Goal: Information Seeking & Learning: Learn about a topic

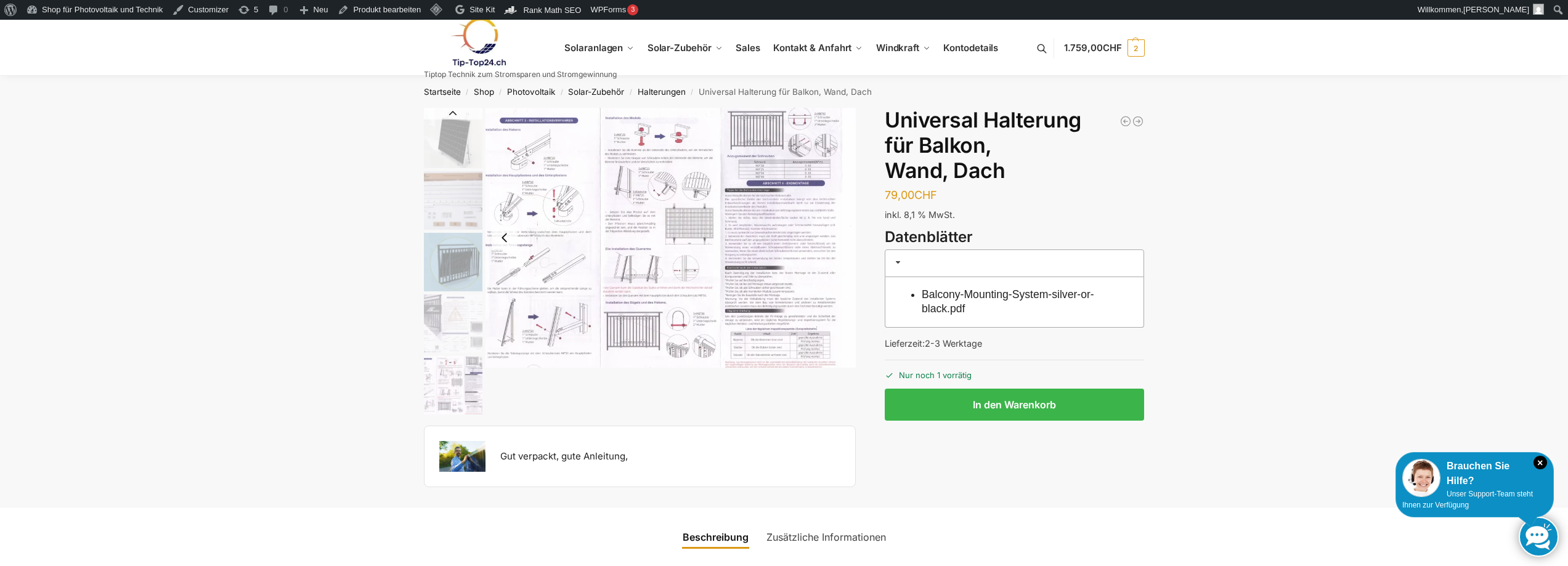
drag, startPoint x: 322, startPoint y: 283, endPoint x: 221, endPoint y: 258, distance: 104.0
click at [561, 238] on img "5 / 5" at bounding box center [671, 237] width 371 height 260
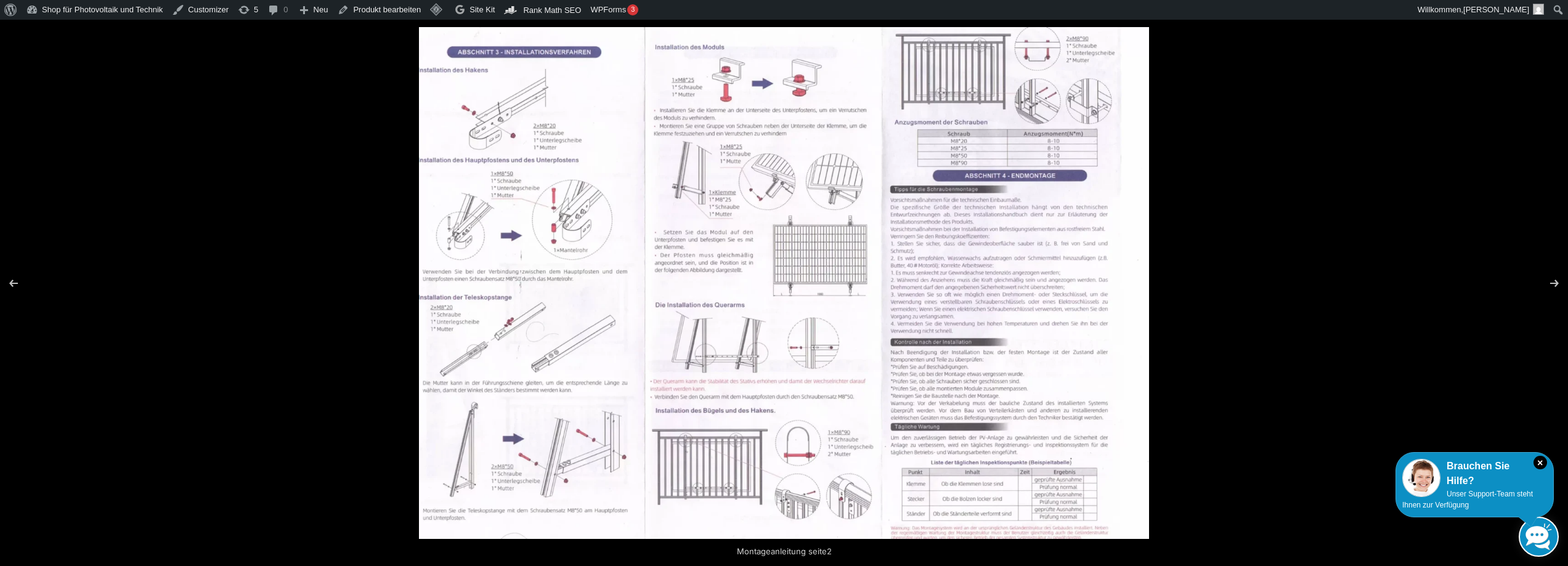
click at [609, 331] on img at bounding box center [784, 283] width 730 height 512
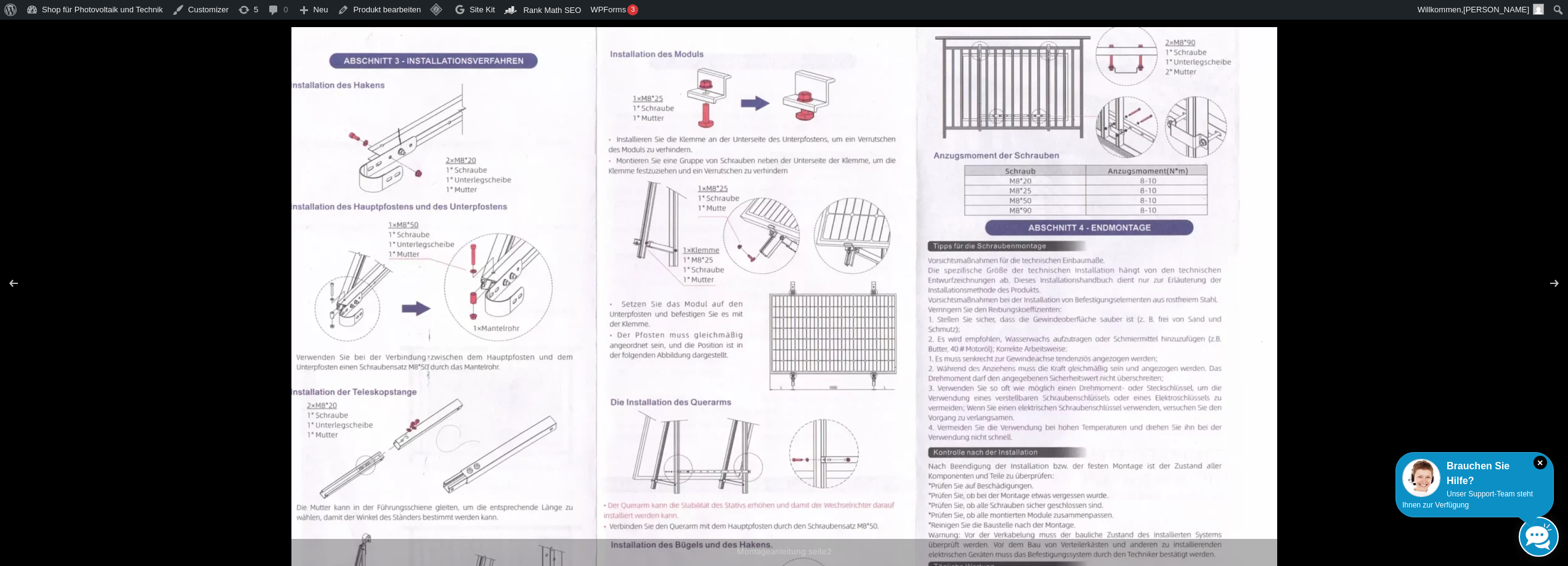
click at [389, 336] on img at bounding box center [784, 372] width 986 height 691
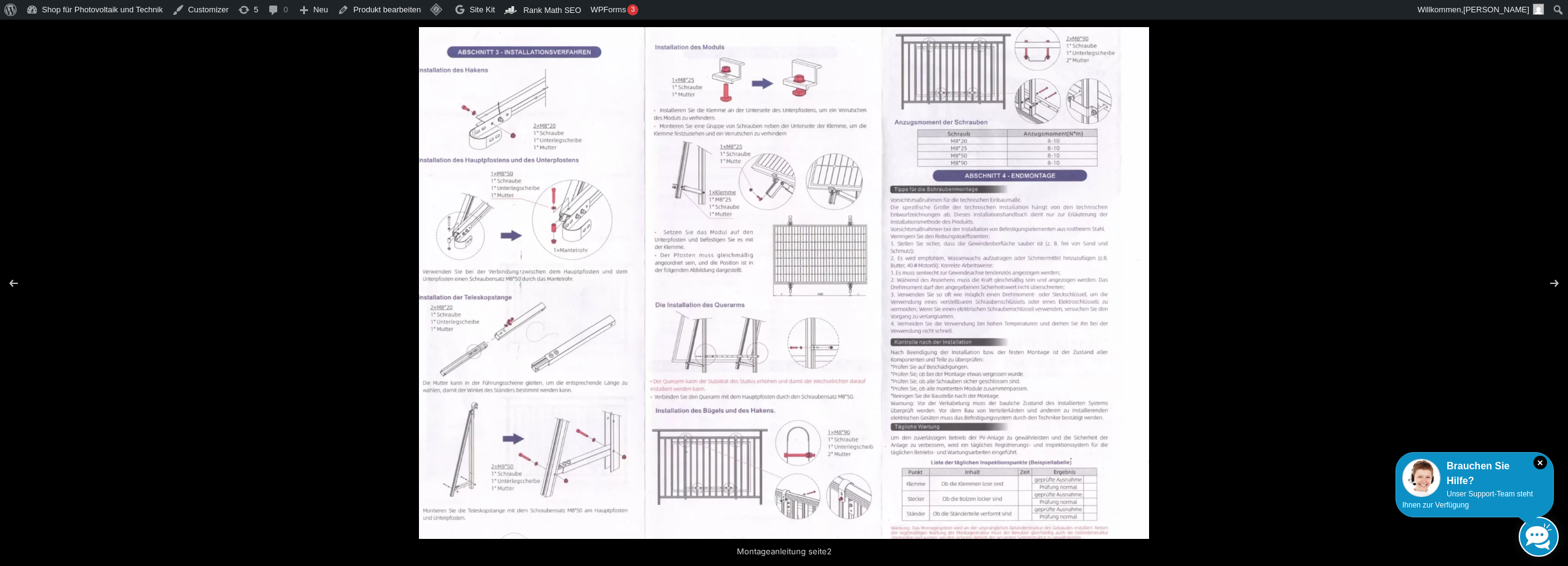
click at [513, 273] on img at bounding box center [784, 283] width 730 height 512
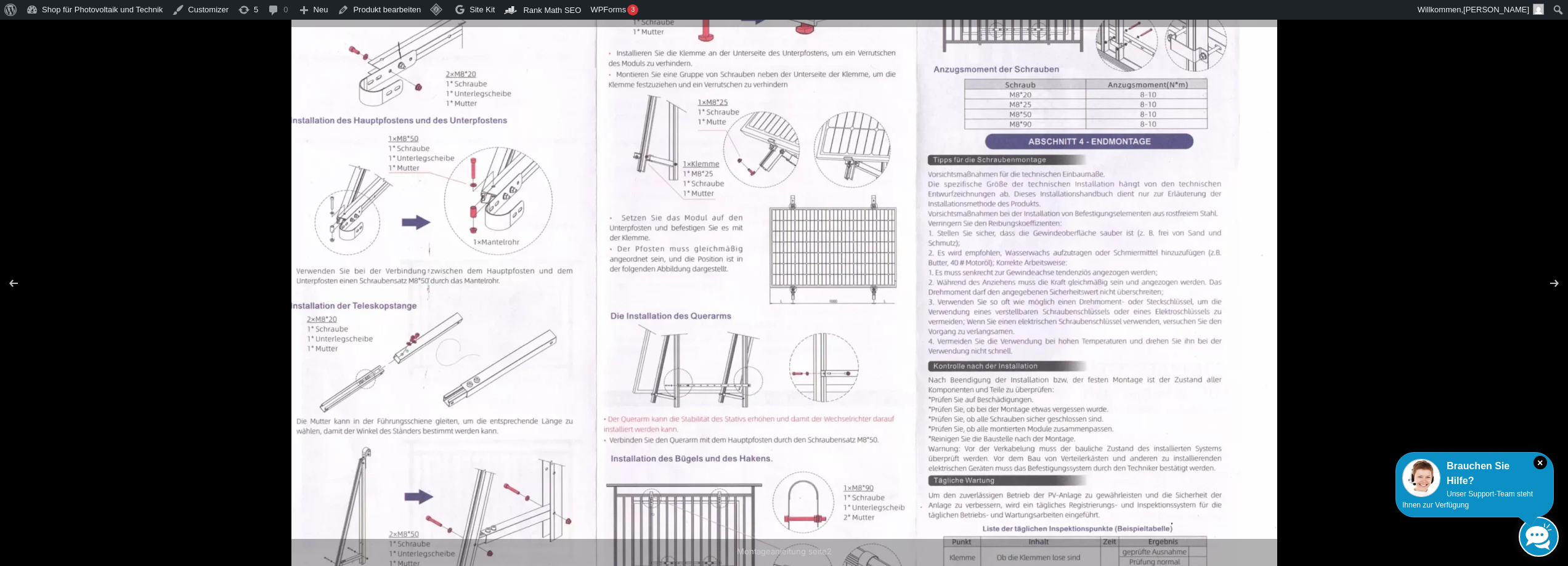
click at [513, 273] on img at bounding box center [784, 286] width 986 height 691
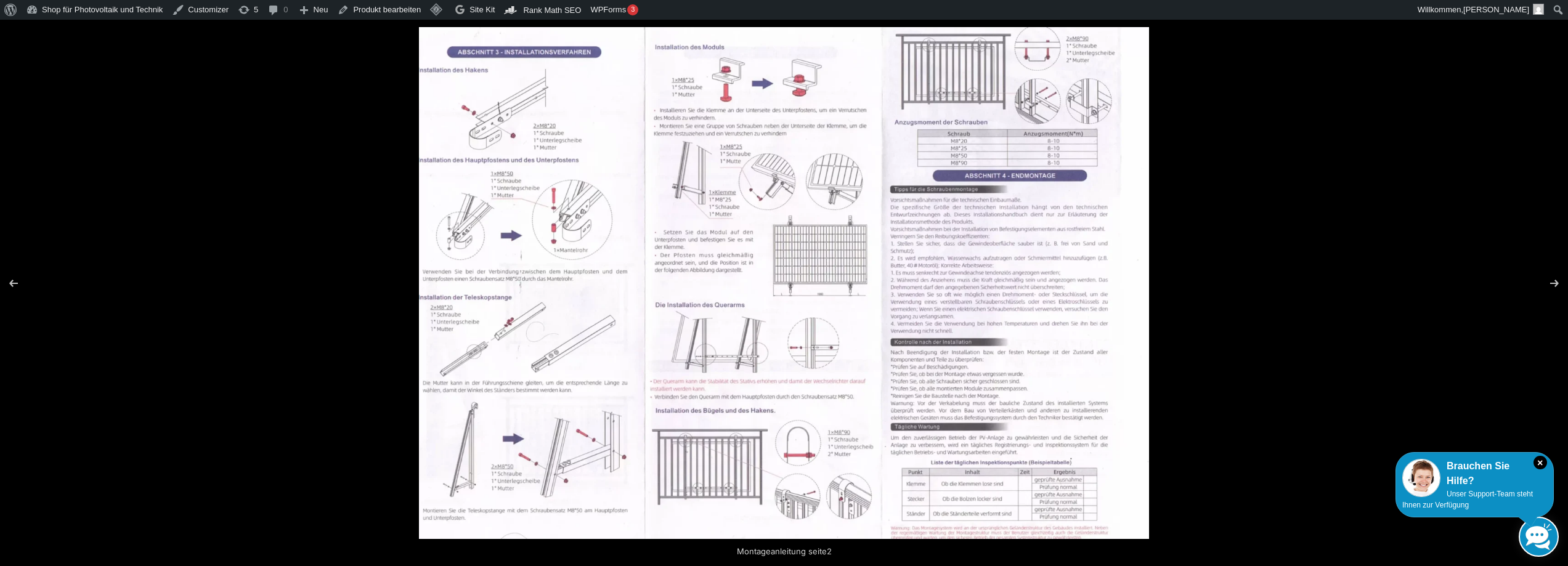
click at [513, 273] on img at bounding box center [784, 283] width 730 height 512
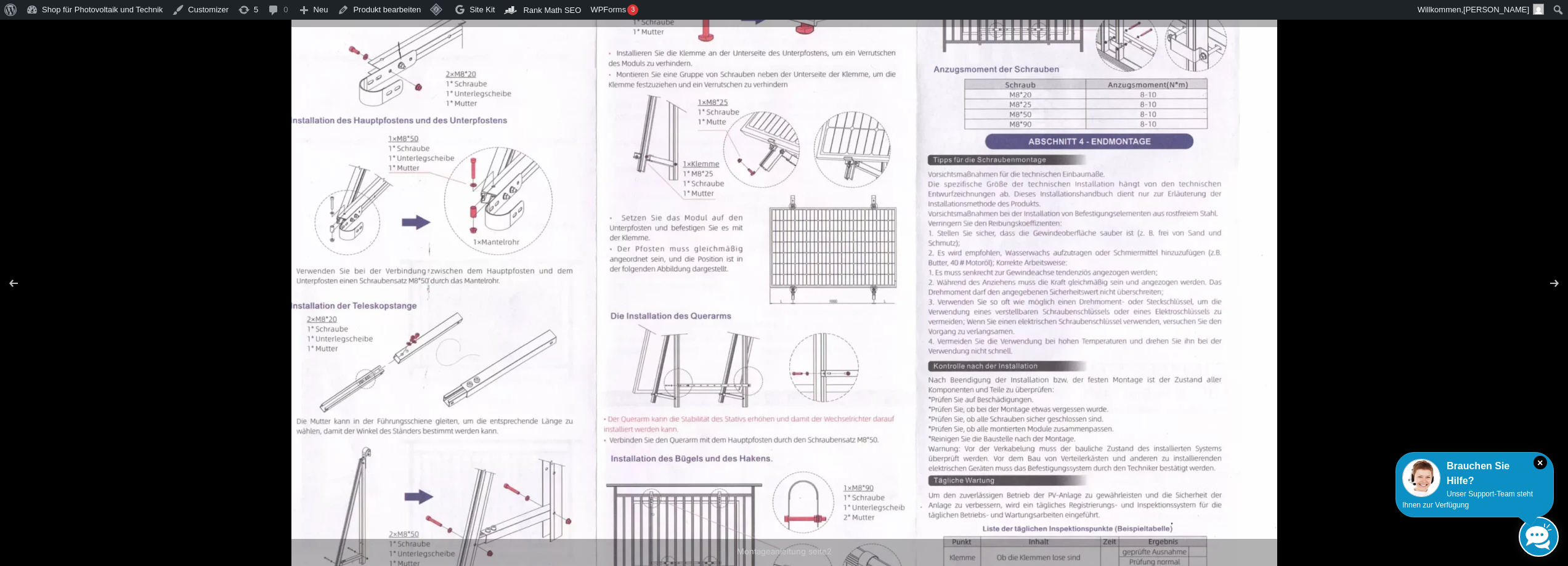
click at [832, 181] on img at bounding box center [784, 286] width 986 height 691
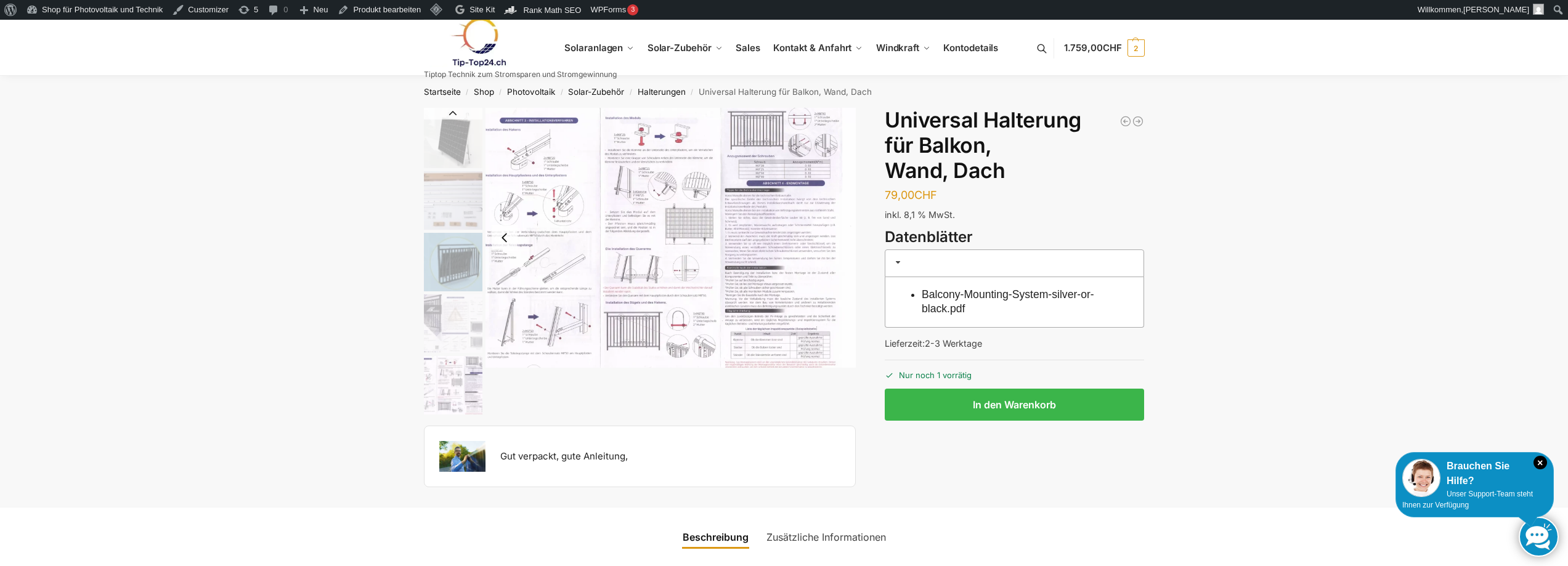
click at [749, 162] on img "5 / 5" at bounding box center [671, 237] width 371 height 260
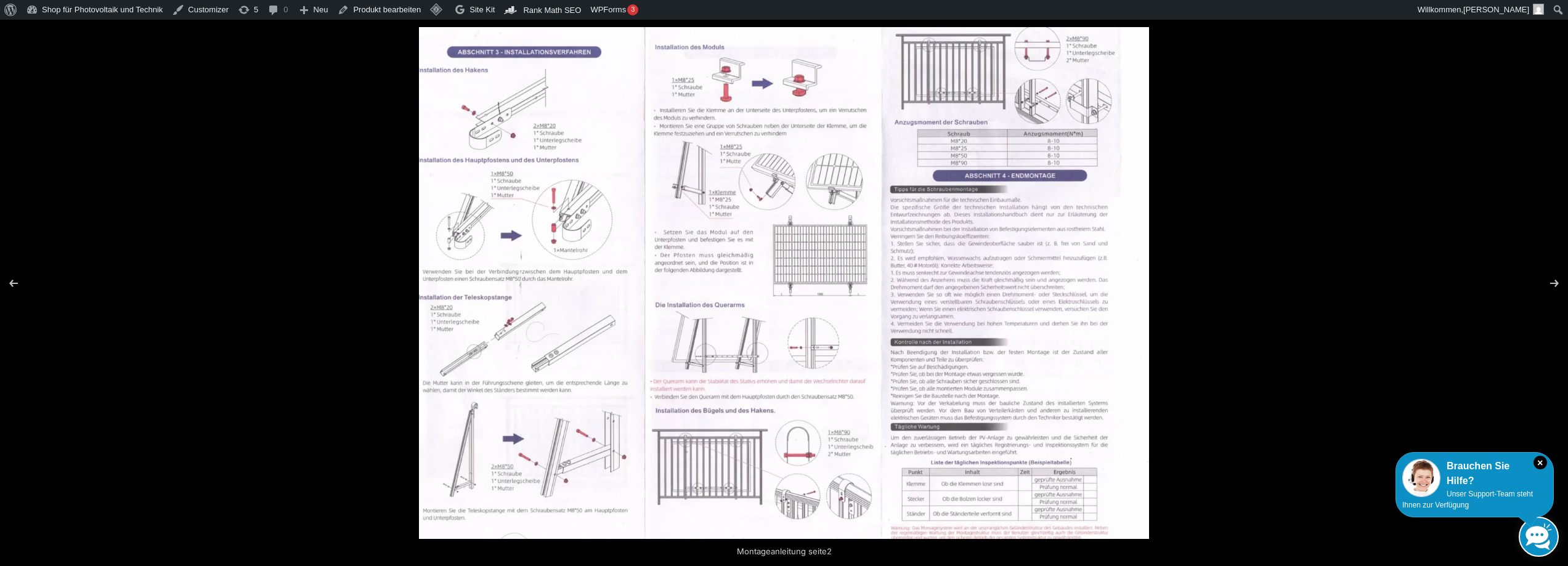
click at [720, 250] on img at bounding box center [784, 283] width 730 height 512
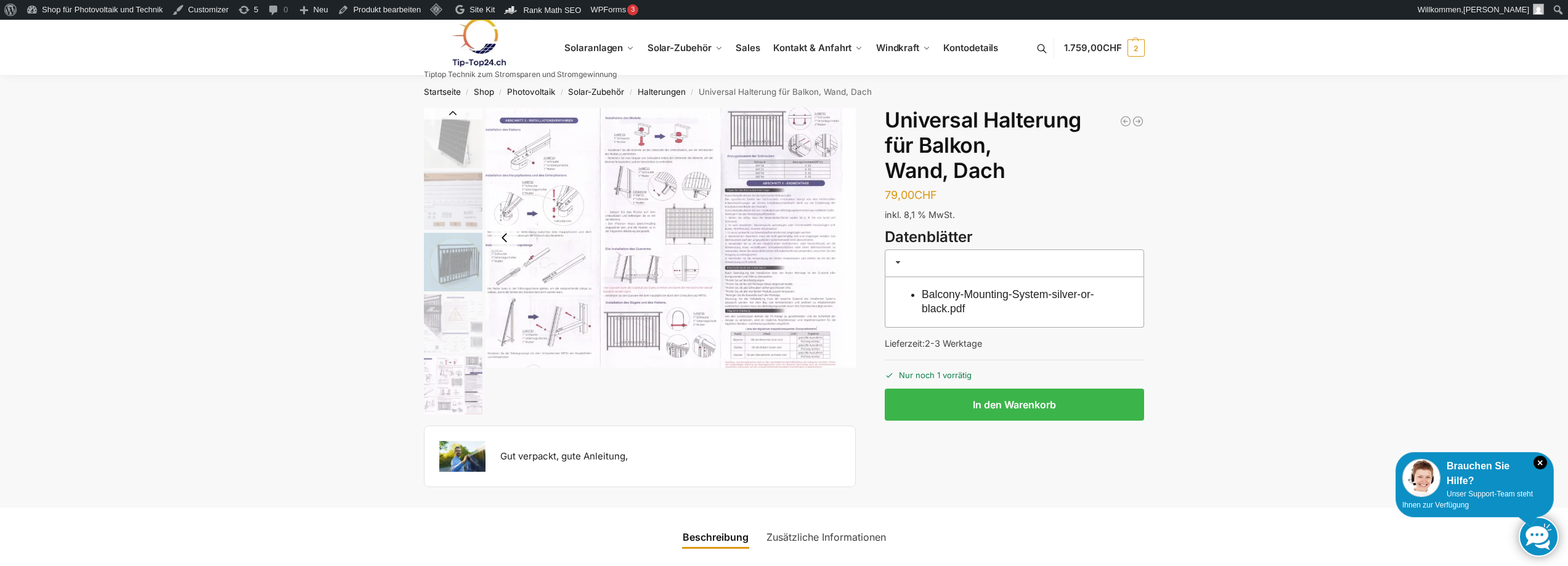
click at [739, 270] on img "5 / 5" at bounding box center [671, 237] width 371 height 260
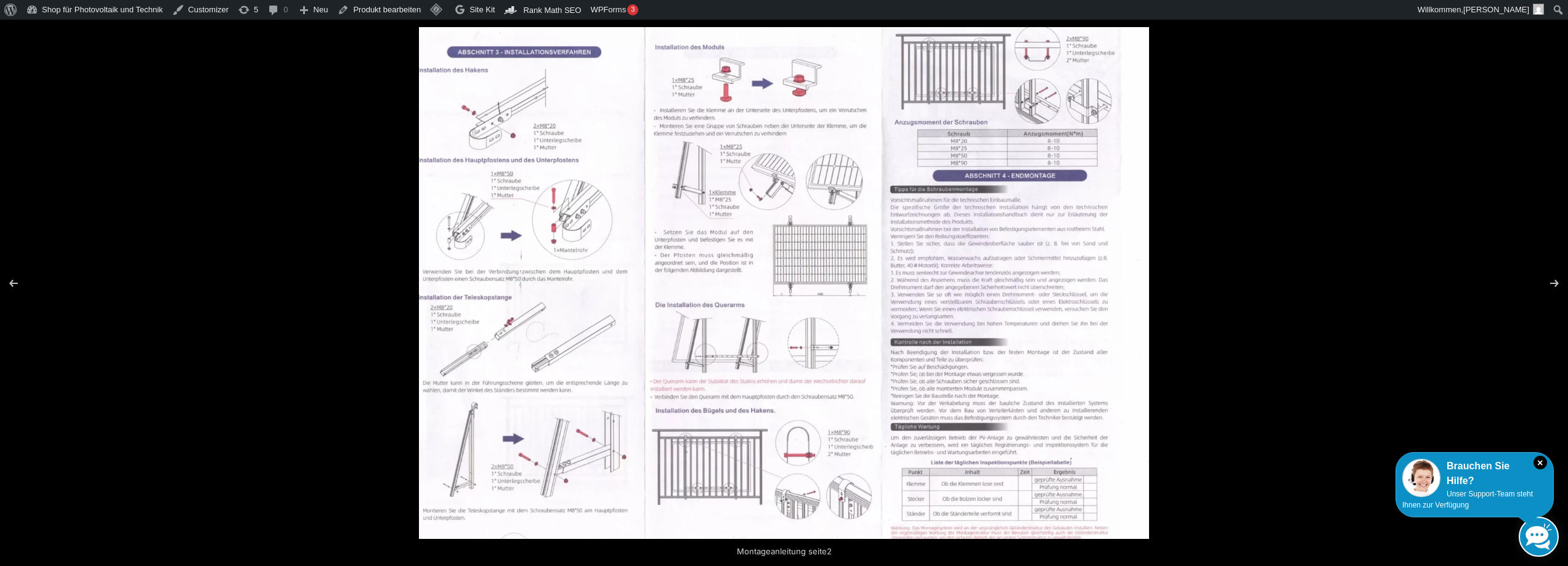
click at [672, 306] on img at bounding box center [784, 283] width 730 height 512
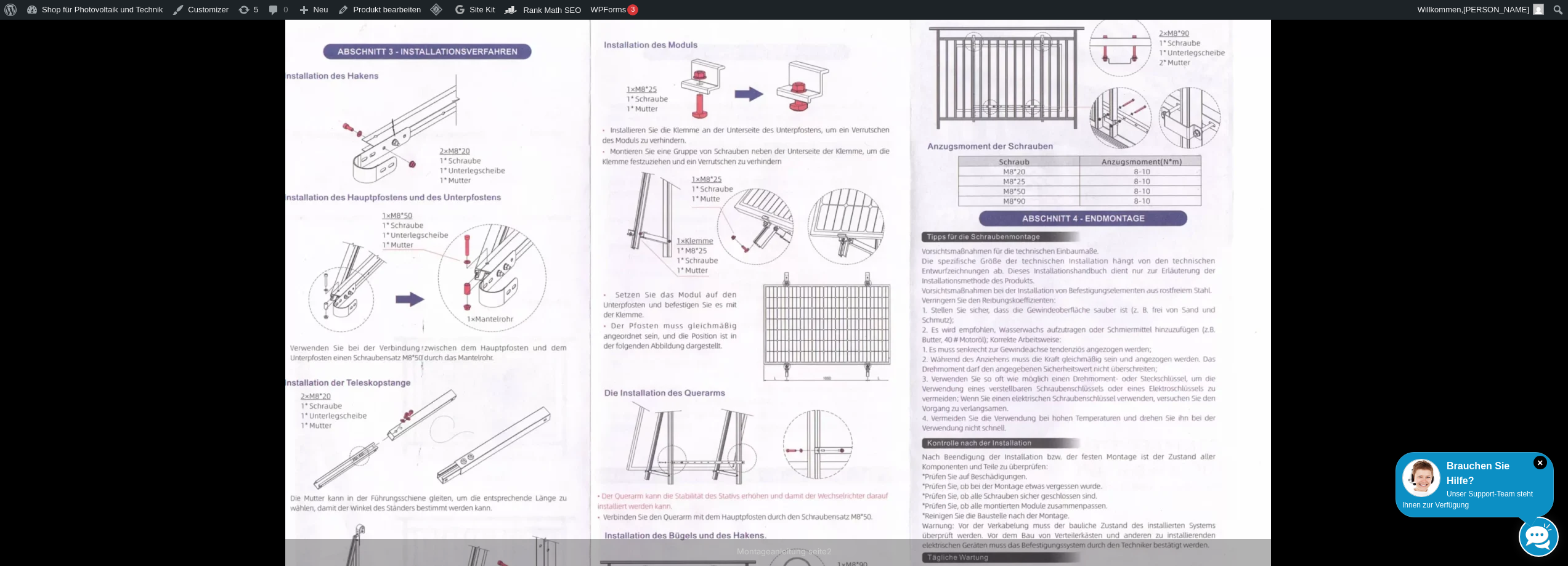
click at [1123, 440] on img at bounding box center [778, 363] width 986 height 691
